Goal: Task Accomplishment & Management: Manage account settings

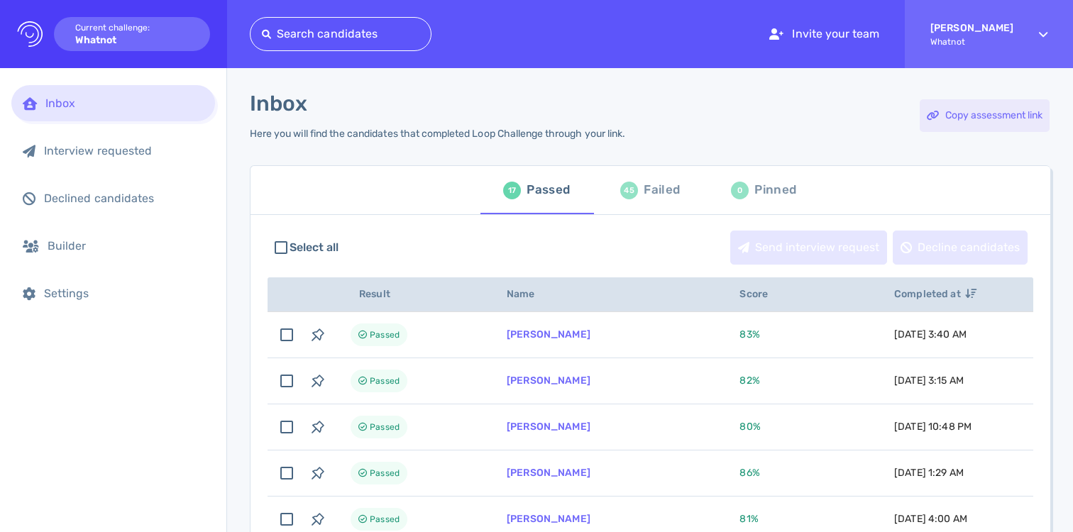
click at [1005, 114] on div "Copy assessment link" at bounding box center [985, 115] width 130 height 33
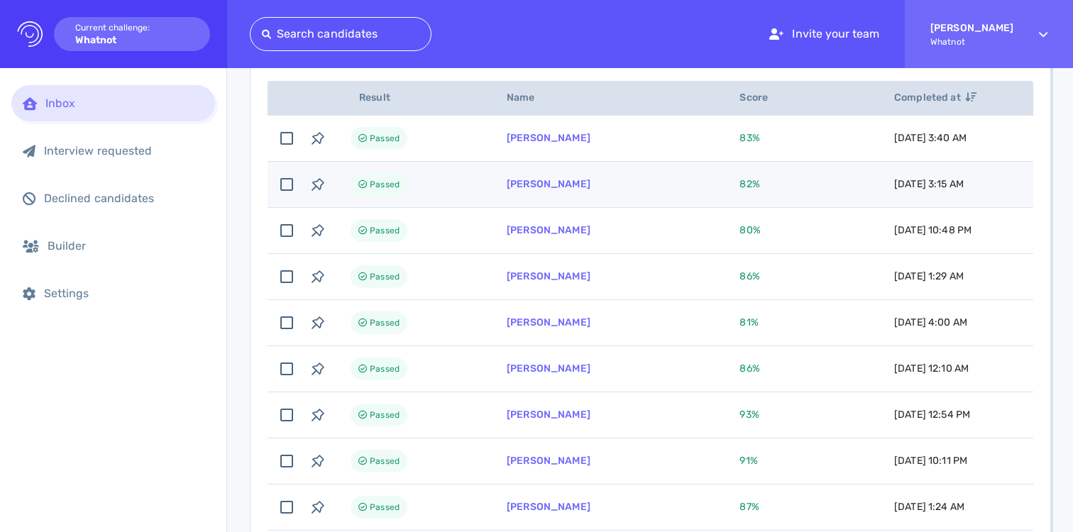
scroll to position [256, 0]
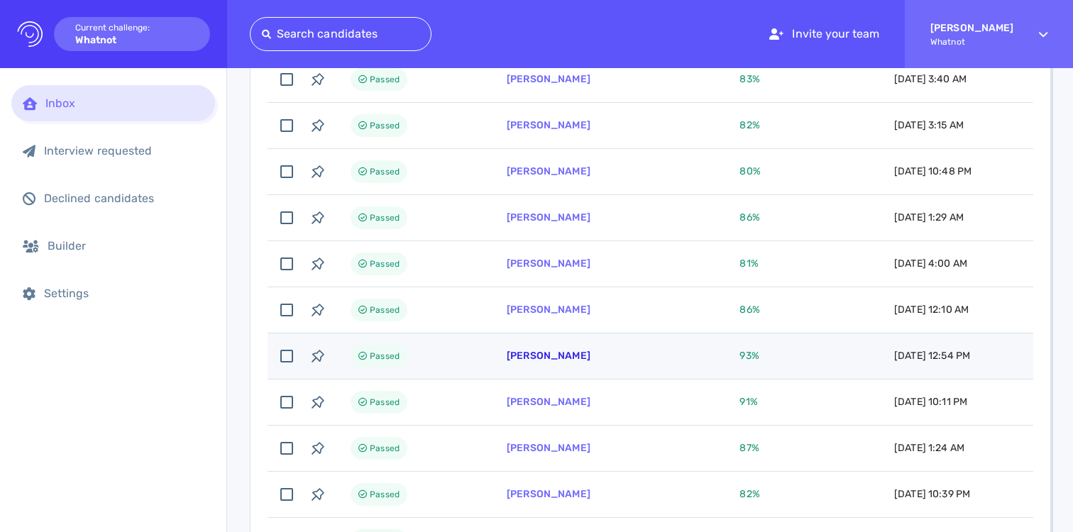
click at [552, 354] on link "[PERSON_NAME]" at bounding box center [549, 356] width 84 height 12
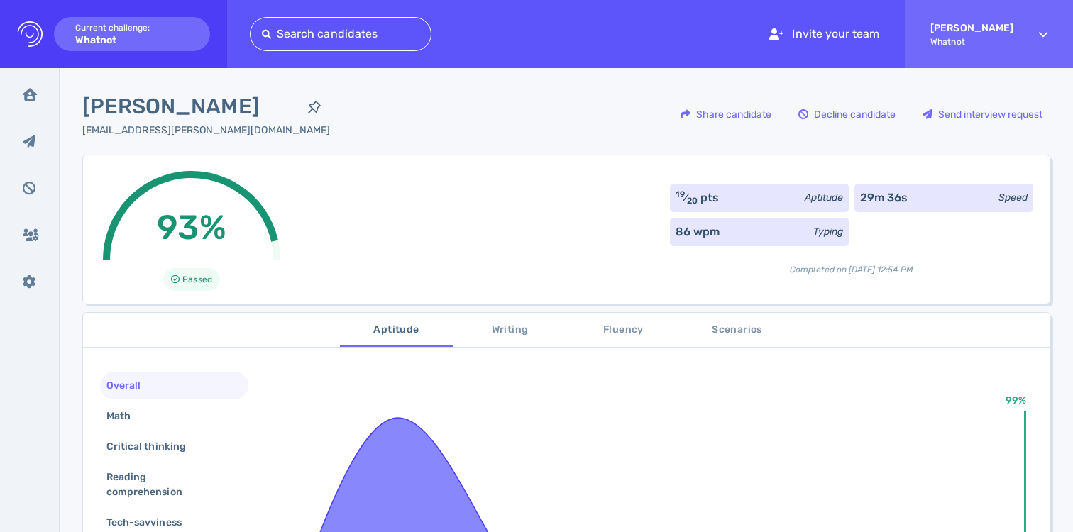
click at [708, 341] on button "Scenarios" at bounding box center [738, 330] width 114 height 34
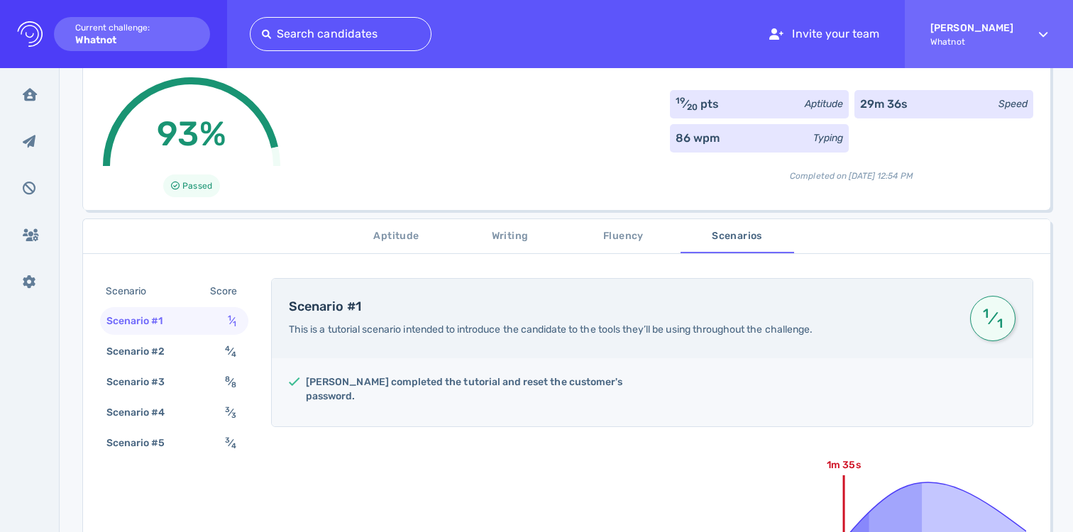
scroll to position [130, 0]
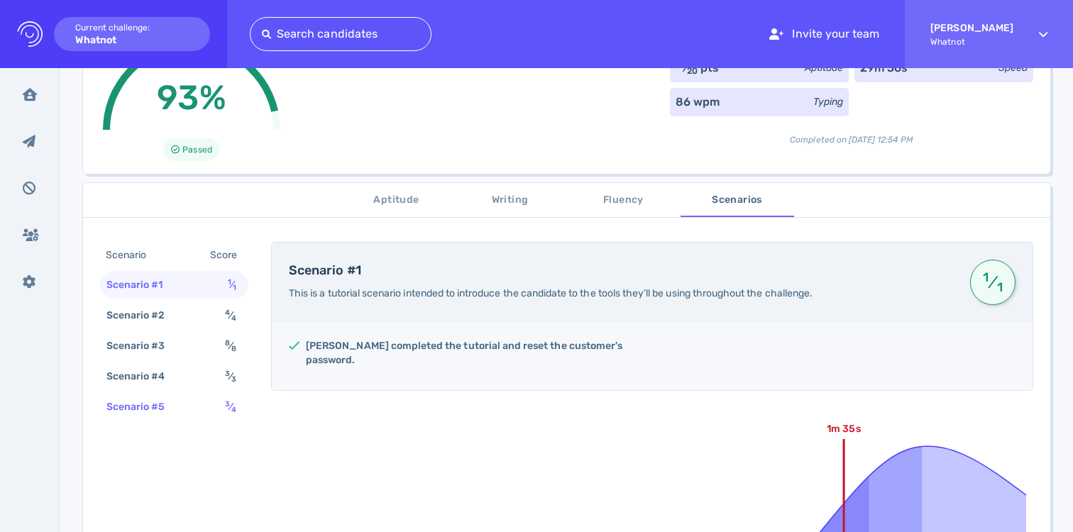
click at [163, 403] on div "Scenario #5" at bounding box center [143, 407] width 79 height 21
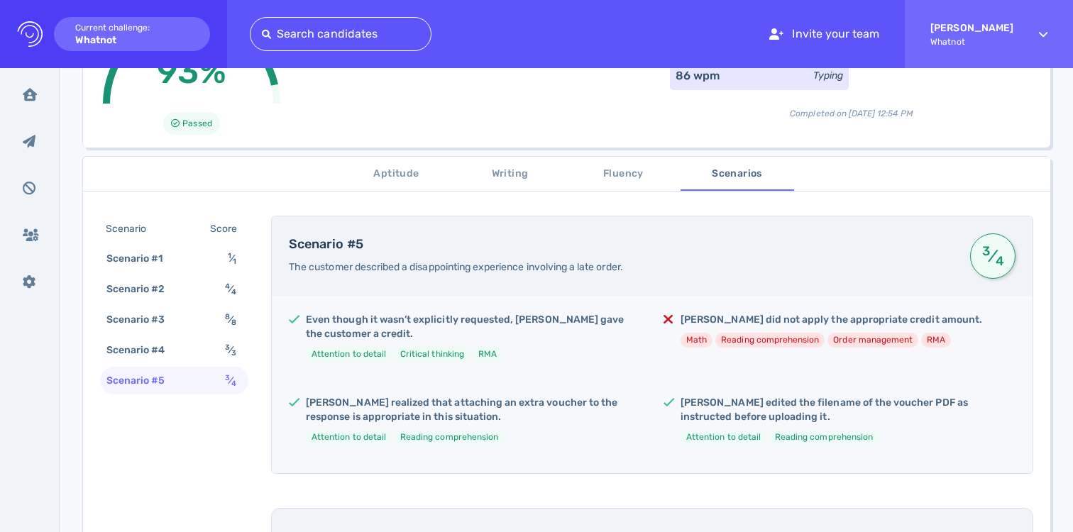
scroll to position [0, 0]
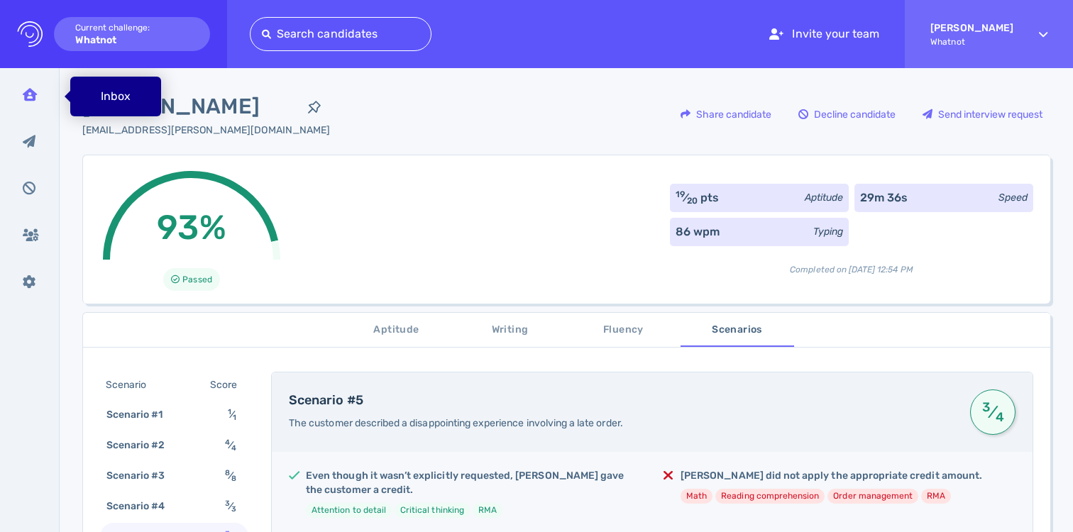
click at [34, 95] on icon at bounding box center [30, 94] width 14 height 13
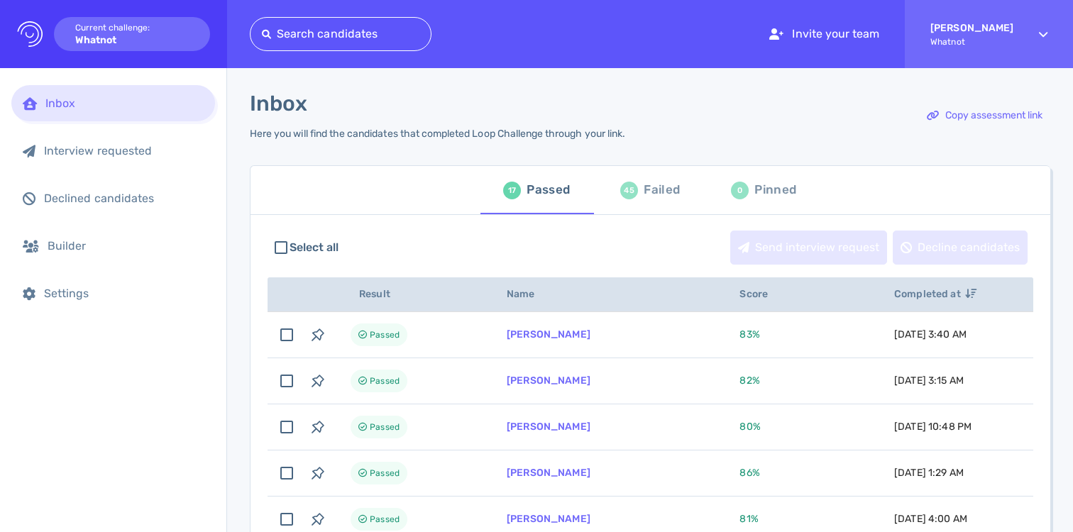
click at [644, 183] on div "Failed" at bounding box center [662, 190] width 36 height 21
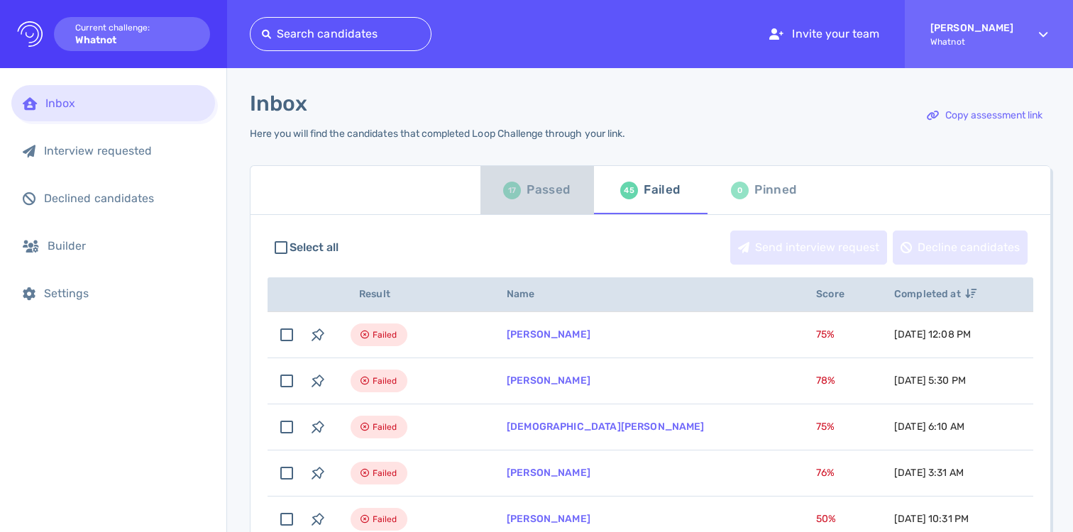
click at [525, 177] on div "17 Passed" at bounding box center [536, 190] width 67 height 40
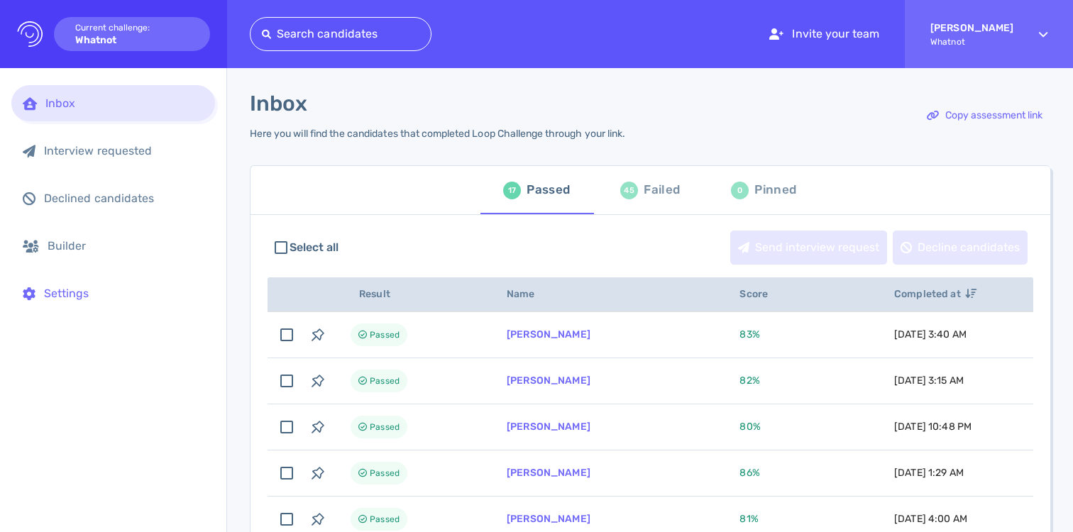
click at [127, 287] on div "Settings" at bounding box center [124, 293] width 160 height 13
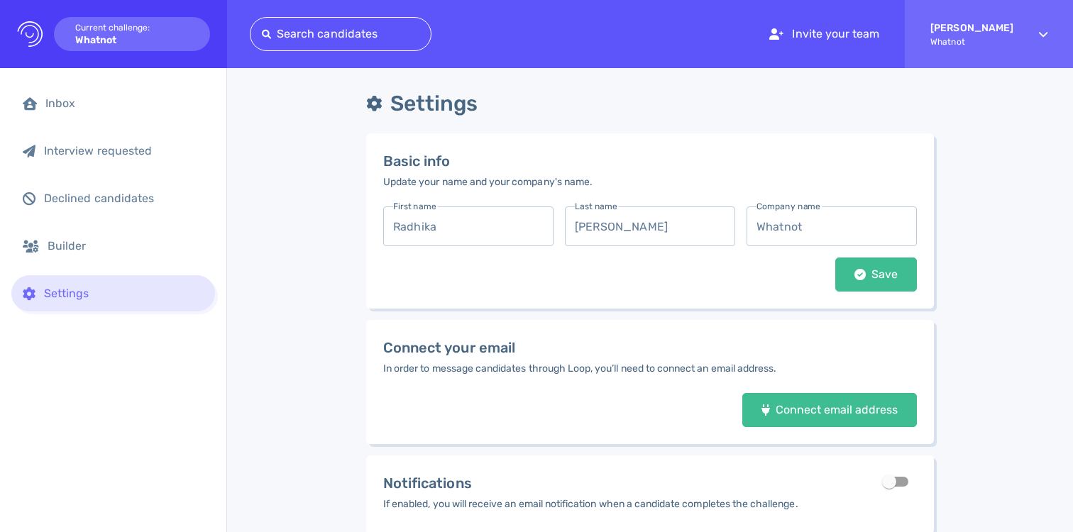
scroll to position [186, 0]
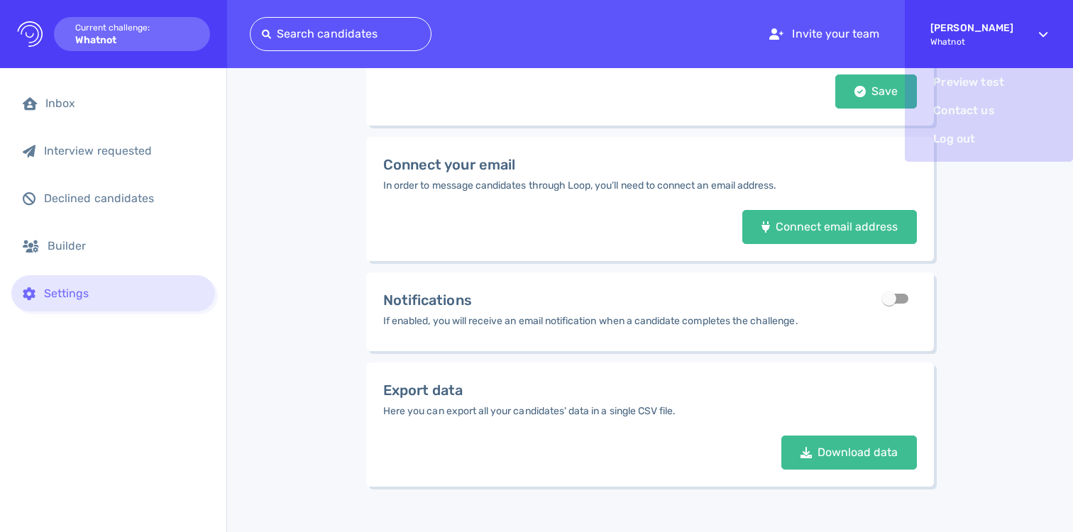
click at [1039, 22] on div "[PERSON_NAME] Whatnot" at bounding box center [988, 34] width 117 height 68
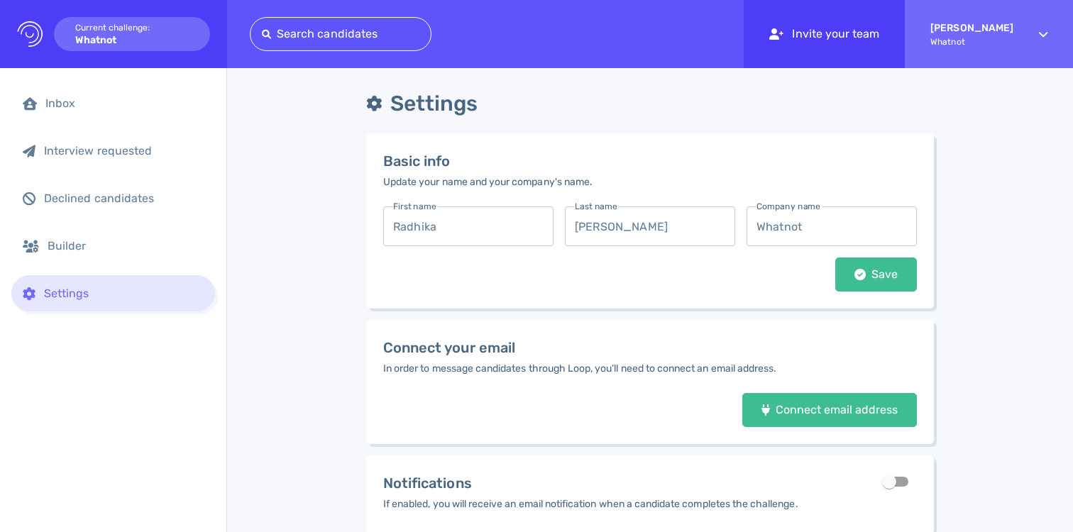
click at [812, 33] on div "Invite your team" at bounding box center [824, 34] width 161 height 68
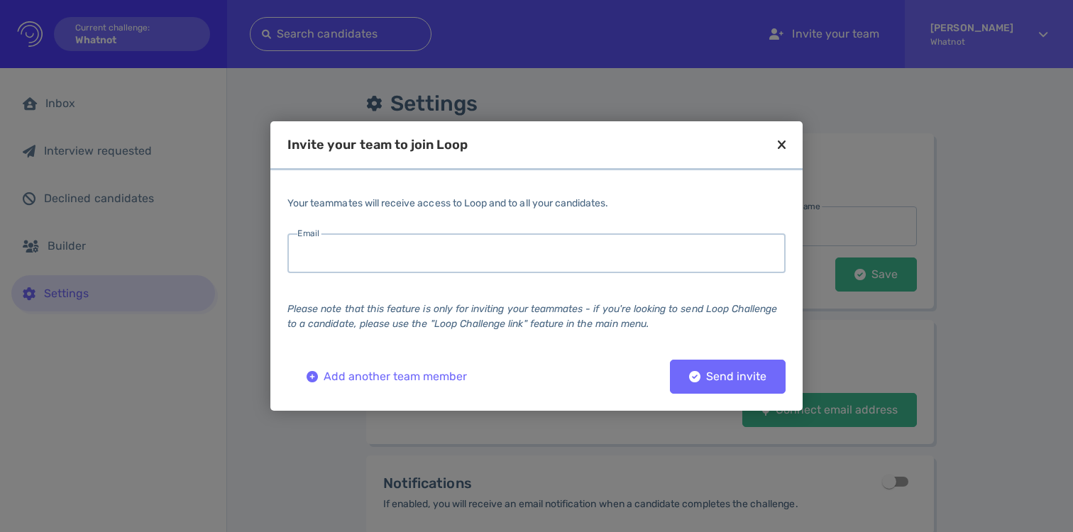
click at [413, 259] on input "email" at bounding box center [536, 254] width 498 height 40
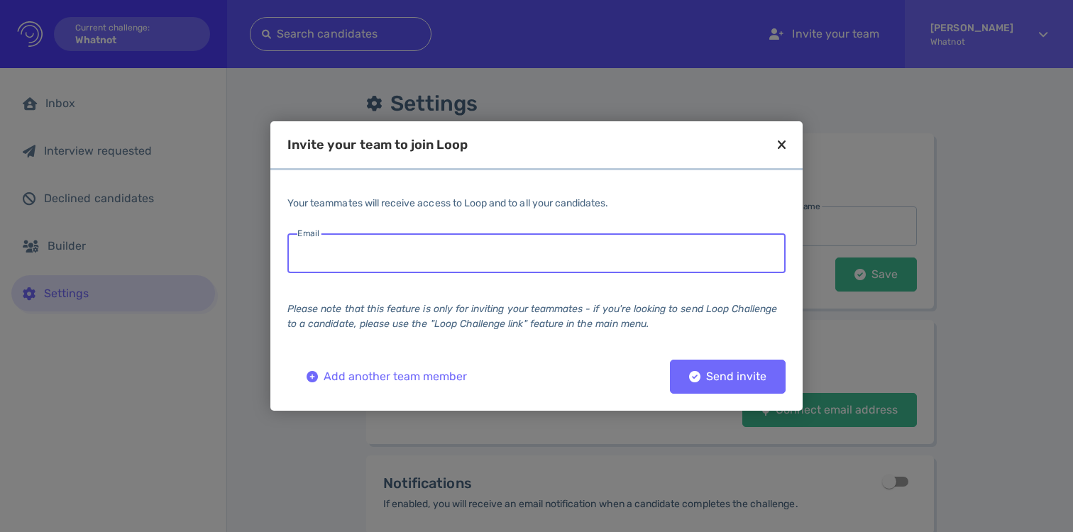
click at [592, 258] on input "email" at bounding box center [536, 254] width 498 height 40
paste input "farrah.younes@whatnot.com"
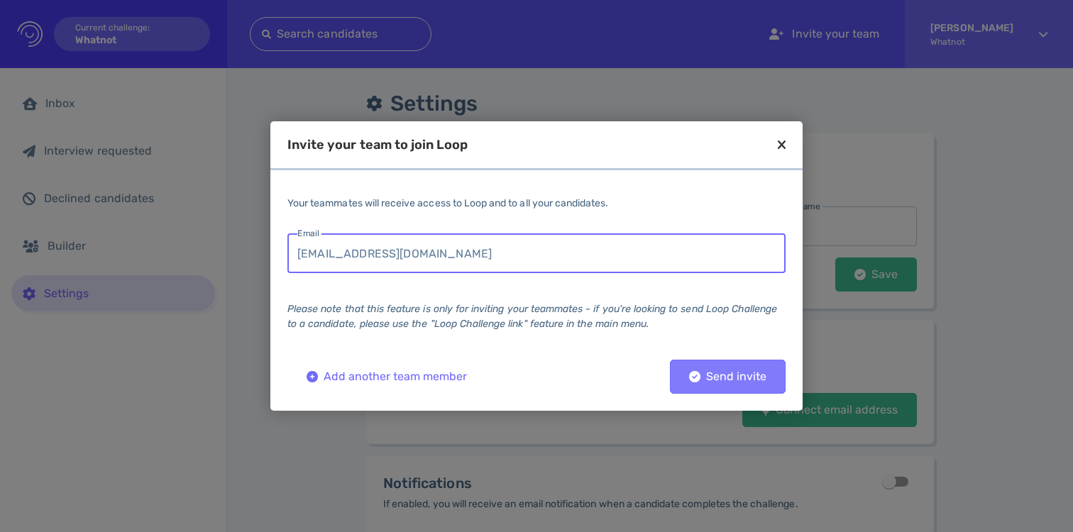
type input "farrah.younes@whatnot.com"
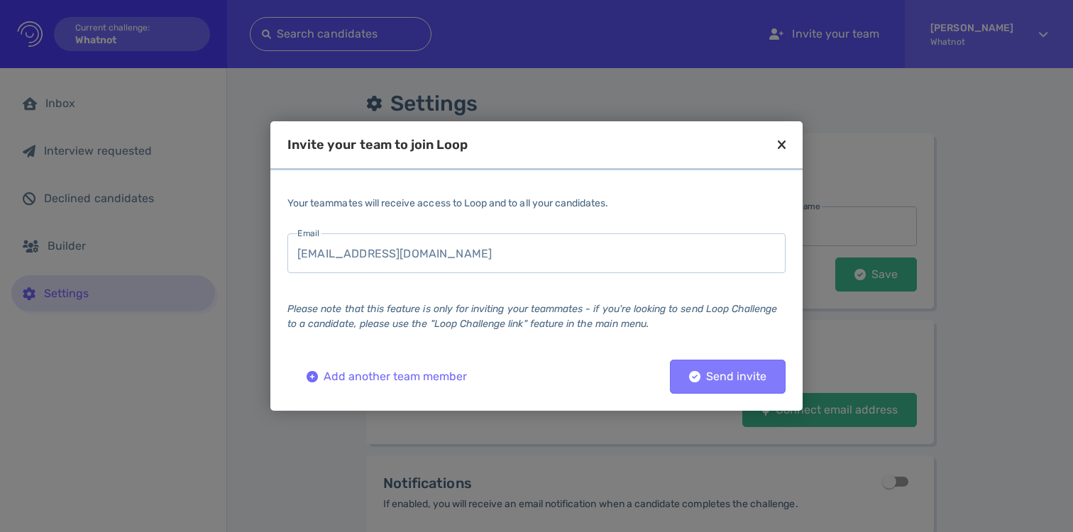
click at [712, 382] on div "Send invite" at bounding box center [728, 377] width 92 height 10
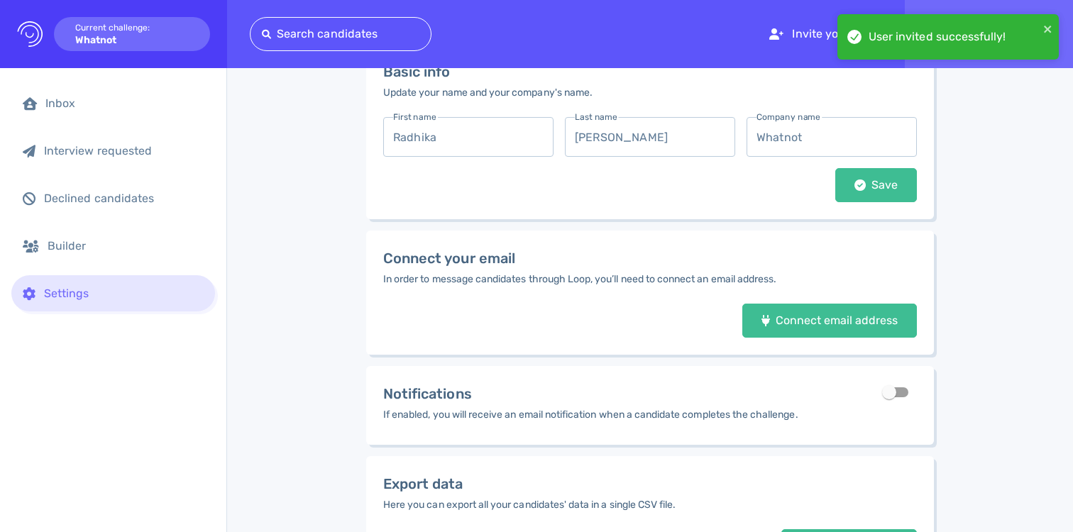
scroll to position [186, 0]
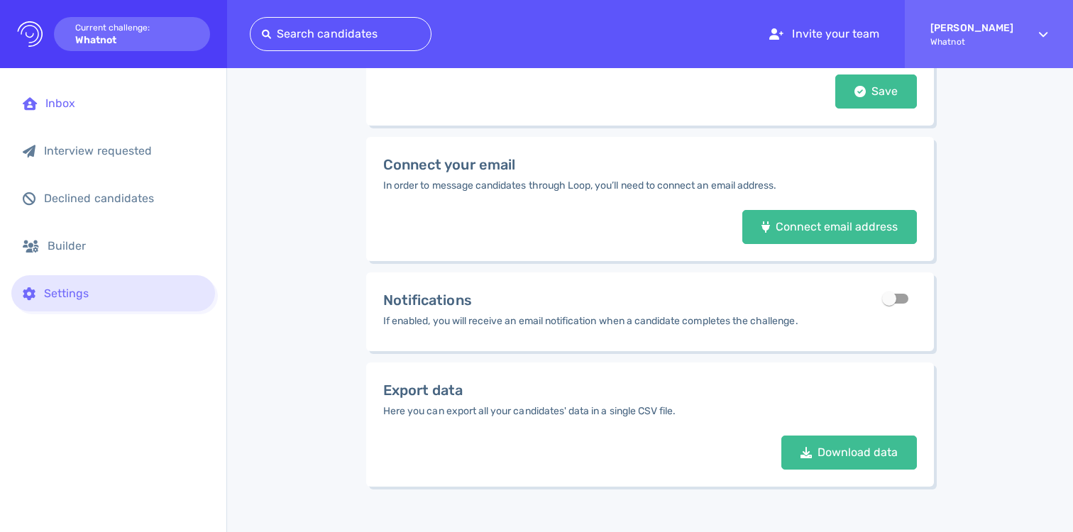
click at [57, 111] on div "Inbox" at bounding box center [113, 103] width 204 height 36
